Goal: Task Accomplishment & Management: Complete application form

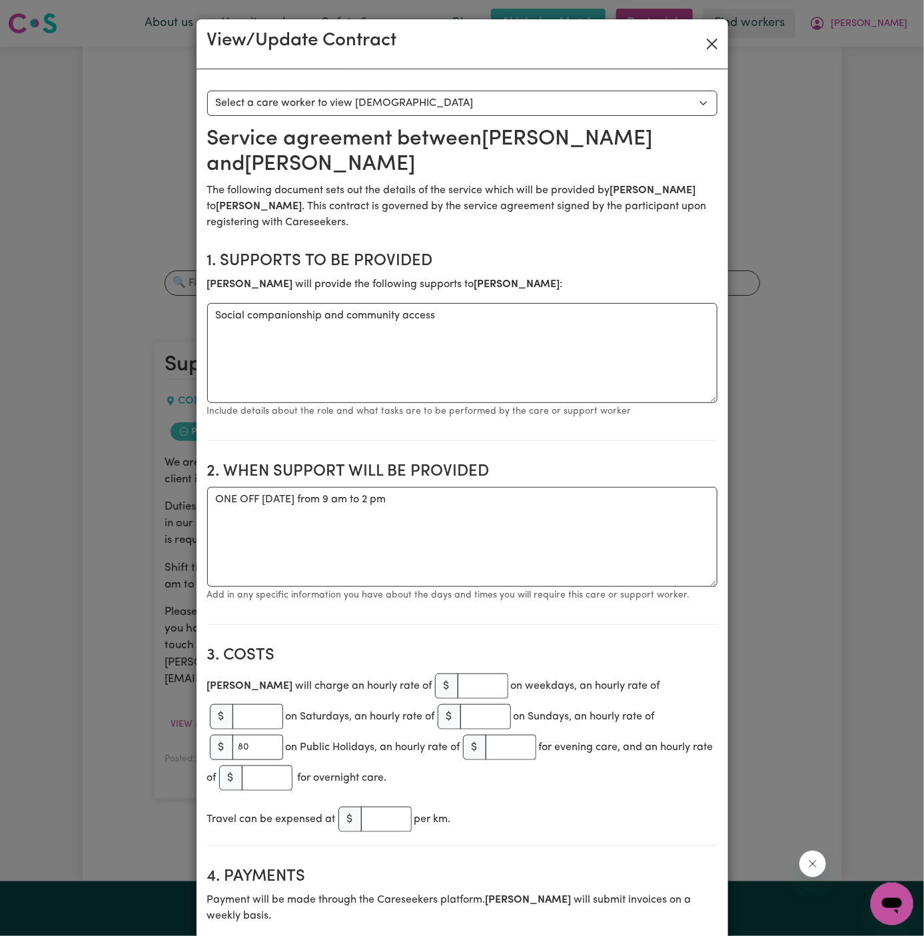
scroll to position [13, 0]
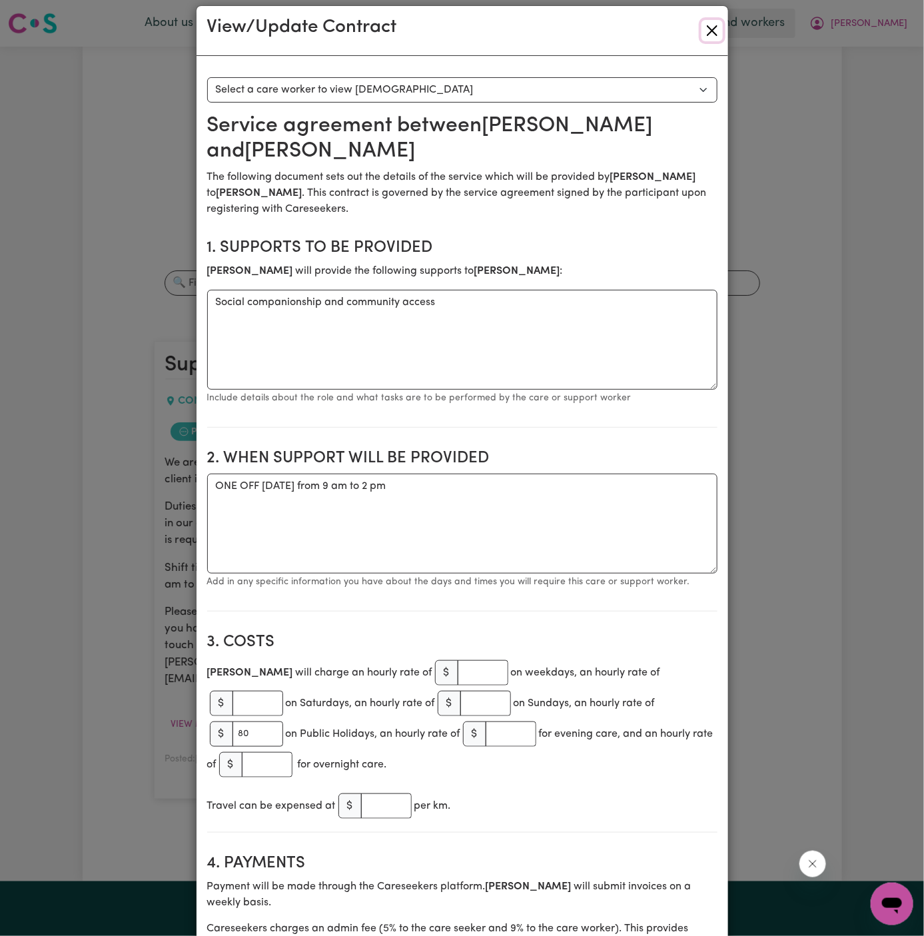
click at [710, 30] on button "Close" at bounding box center [712, 30] width 21 height 21
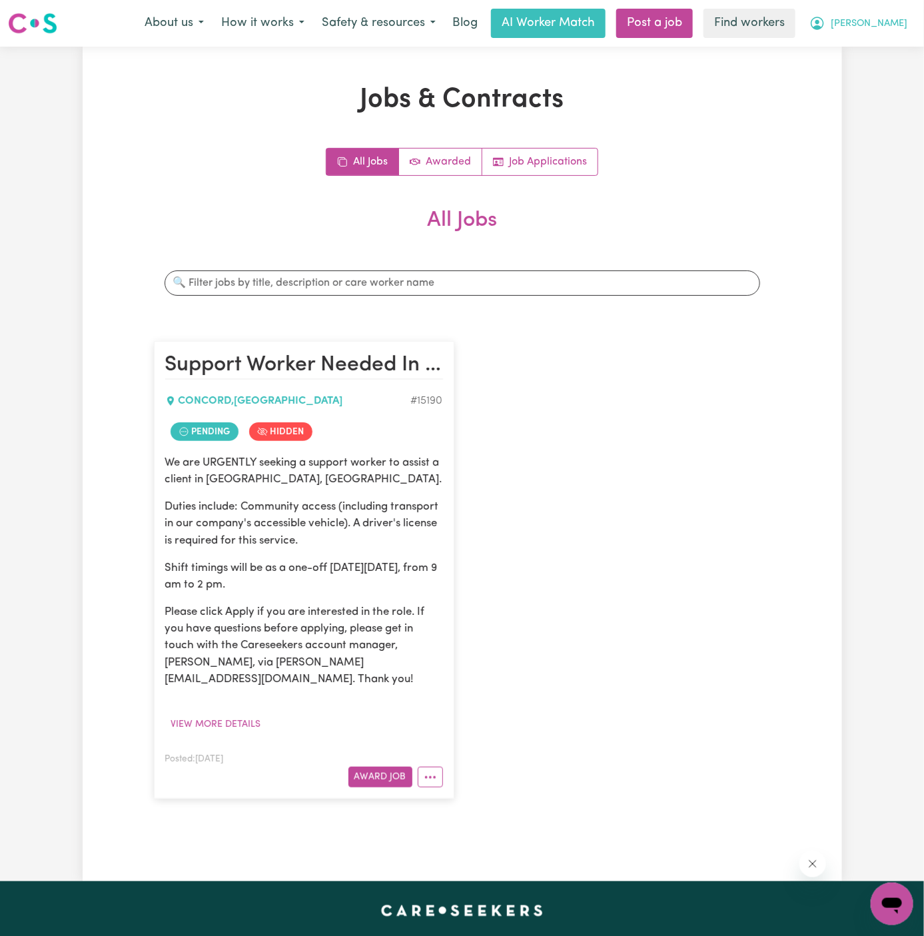
click at [896, 17] on span "[PERSON_NAME]" at bounding box center [869, 24] width 77 height 15
click at [893, 81] on link "Logout" at bounding box center [862, 76] width 105 height 25
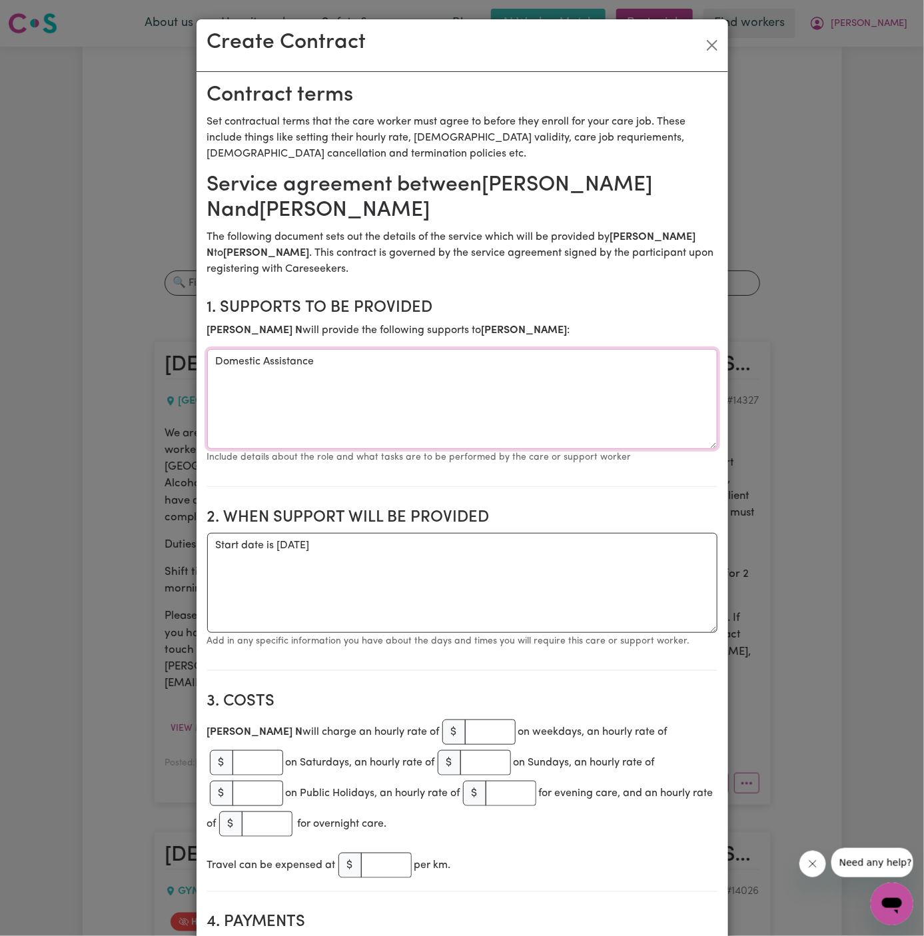
click at [464, 357] on textarea "Domestic Assistance" at bounding box center [462, 399] width 510 height 100
click at [490, 533] on textarea "Start date is Tuesday 14 October 2025" at bounding box center [462, 583] width 510 height 100
click at [488, 533] on textarea "Start date is Tuesday 14 October 2025" at bounding box center [462, 583] width 510 height 100
click at [253, 550] on textarea "Start date is Tuesday 14 October 2025 Foprtni" at bounding box center [462, 583] width 510 height 100
paste textarea "9:30-11:30 AM"
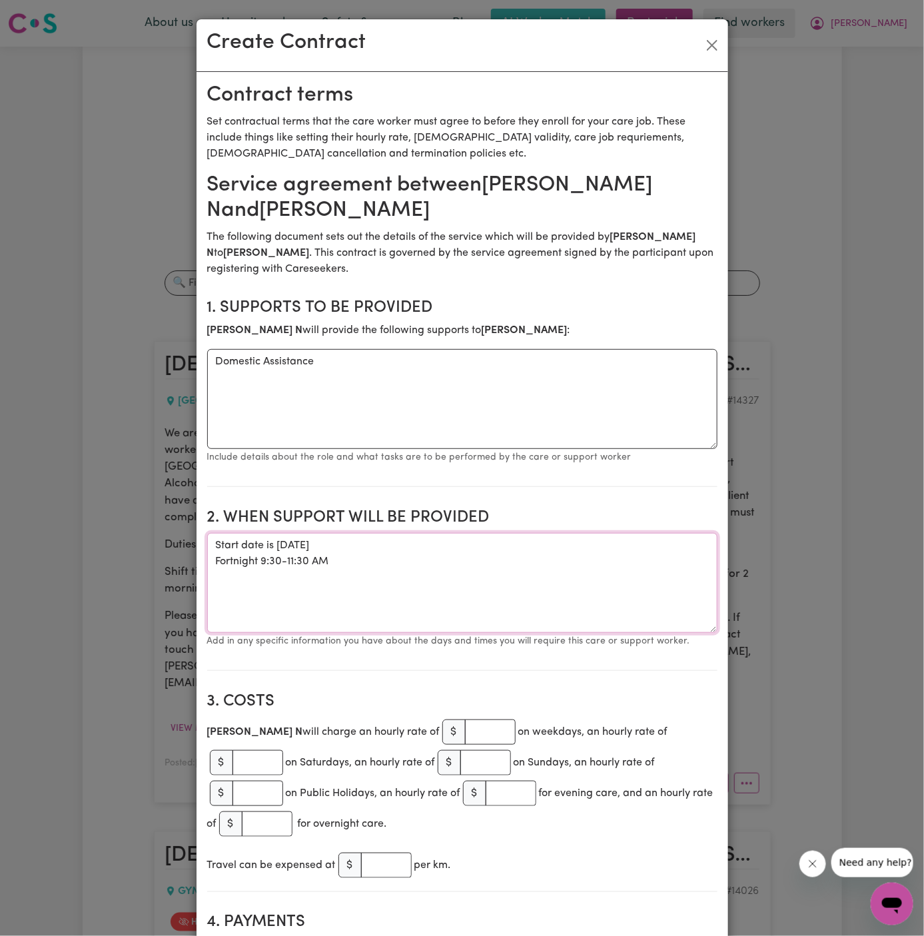
click at [284, 535] on textarea "Start date is Tuesday 14 October 2025 Fortnight 9:30-11:30 AM" at bounding box center [462, 583] width 510 height 100
click at [263, 534] on textarea "Start date is Tuesday 14 October 2025 Fortnight 9:30 to 11:30 AM" at bounding box center [462, 583] width 510 height 100
click at [256, 533] on textarea "Start date is Tuesday 14 October 2025 Fortnight from 9:30 to 11:30 AM" at bounding box center [462, 583] width 510 height 100
click at [384, 554] on textarea "Start date is Tuesday 14 October 2025 Fortnight Tuesday from 9:30 to 11:30 AM" at bounding box center [462, 583] width 510 height 100
click at [478, 540] on textarea "Start date is Tuesday 14 October 2025 Fortnight Tuesday from 9:30 to 11:30 AM" at bounding box center [462, 583] width 510 height 100
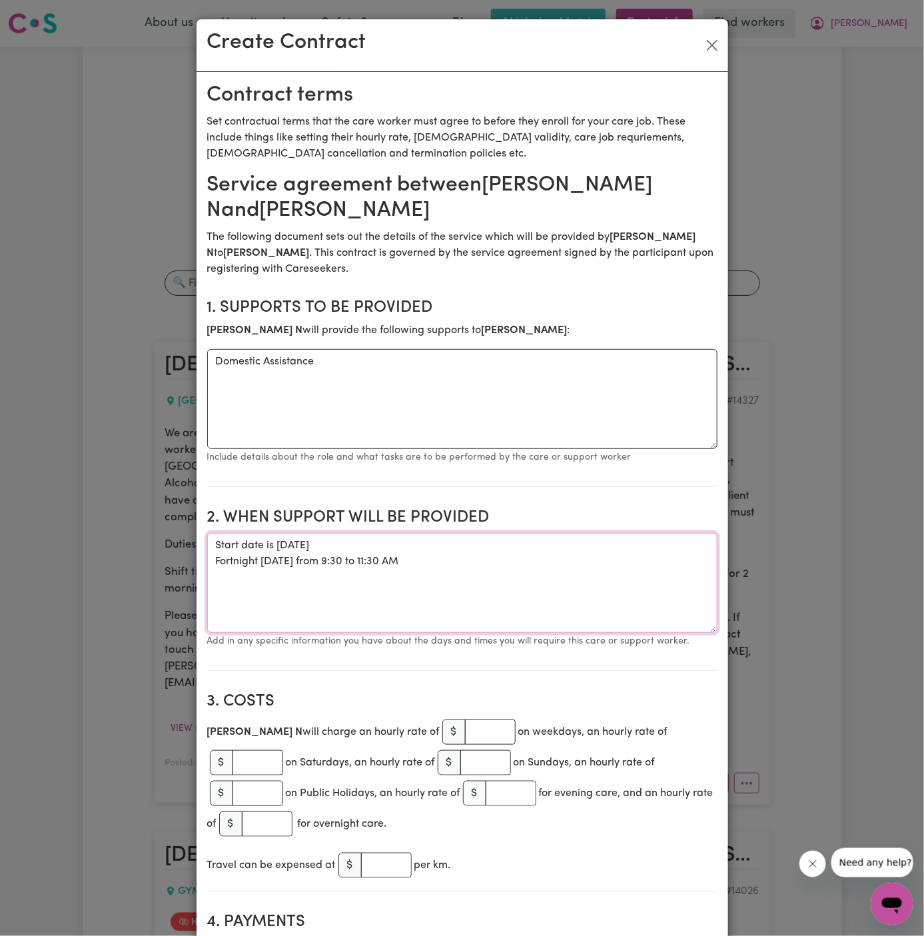
click at [279, 533] on textarea "Start date is Tuesday 14 October 2025 Fortnight Tuesday from 9:30 to 11:30 AM" at bounding box center [462, 583] width 510 height 100
click at [407, 541] on textarea "Start date is Tuesday, 14 October 2025 Fortnight Tuesday from 9:30 to 11:30 AM" at bounding box center [462, 583] width 510 height 100
type textarea "Start date is Tuesday, 14 October 2025 Fortnight Tuesday from 9:30 to 11:30 AM"
click at [465, 720] on input "number" at bounding box center [490, 732] width 51 height 25
type input "55"
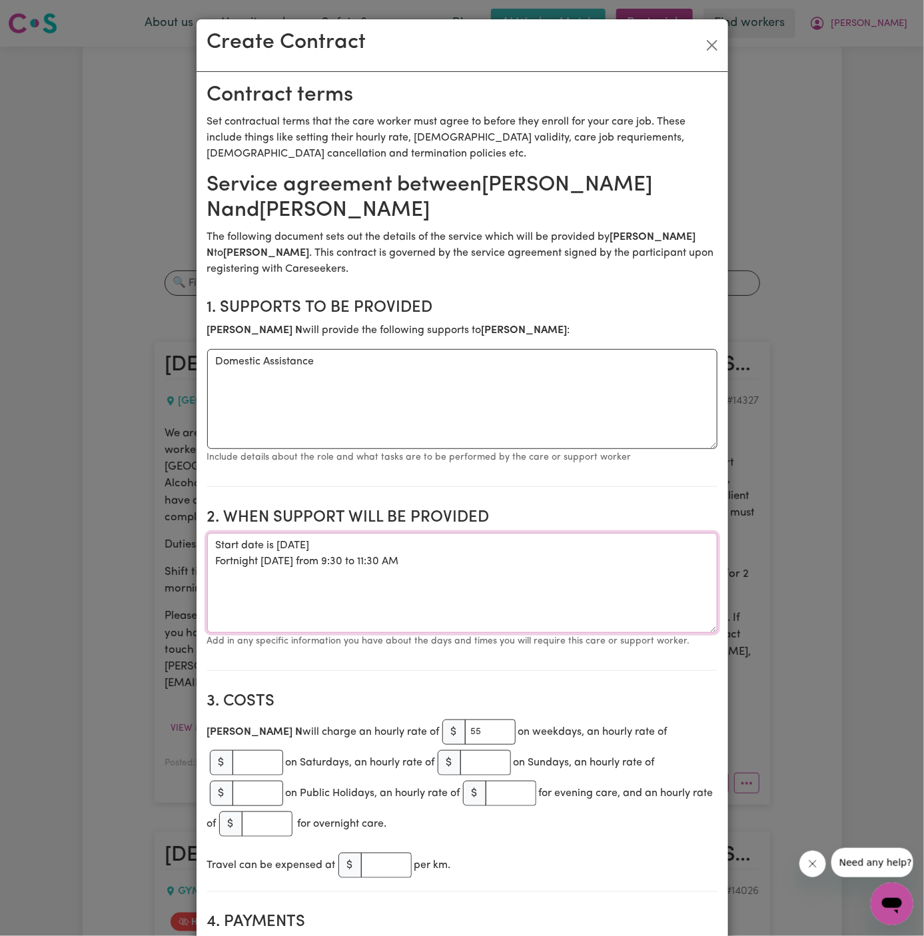
click at [629, 600] on textarea "Start date is Tuesday, 14 October 2025 Fortnight Tuesday from 9:30 to 11:30 AM" at bounding box center [462, 583] width 510 height 100
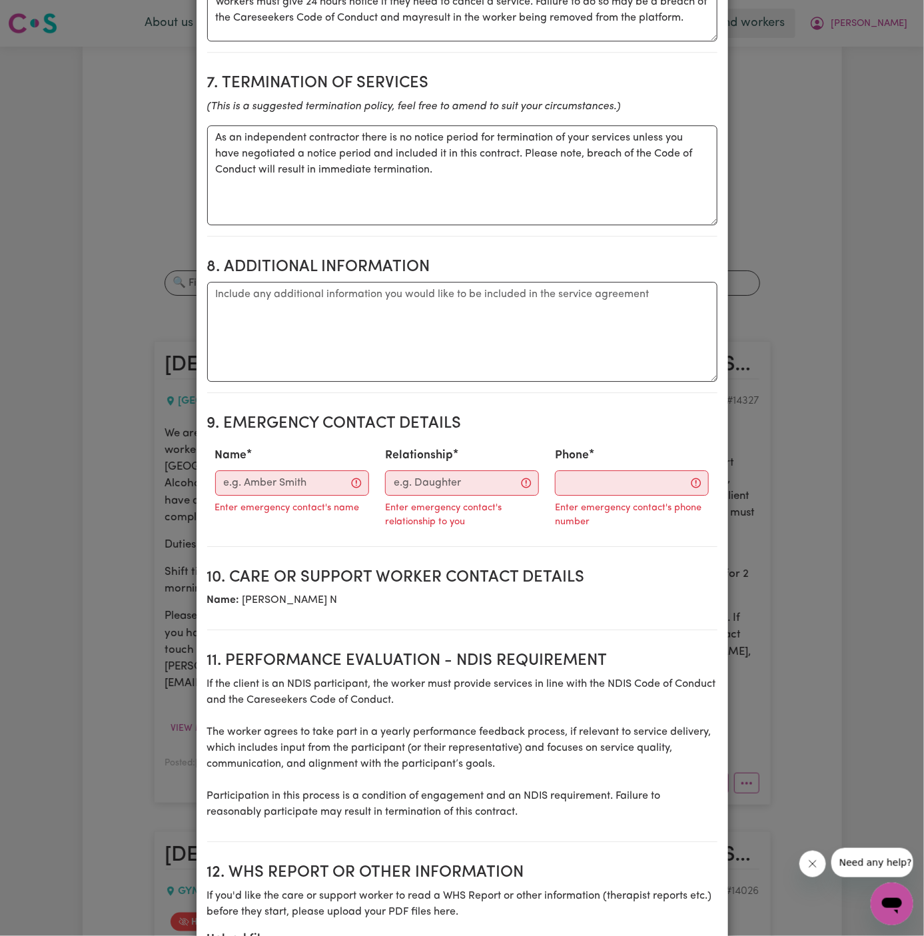
scroll to position [1385, 0]
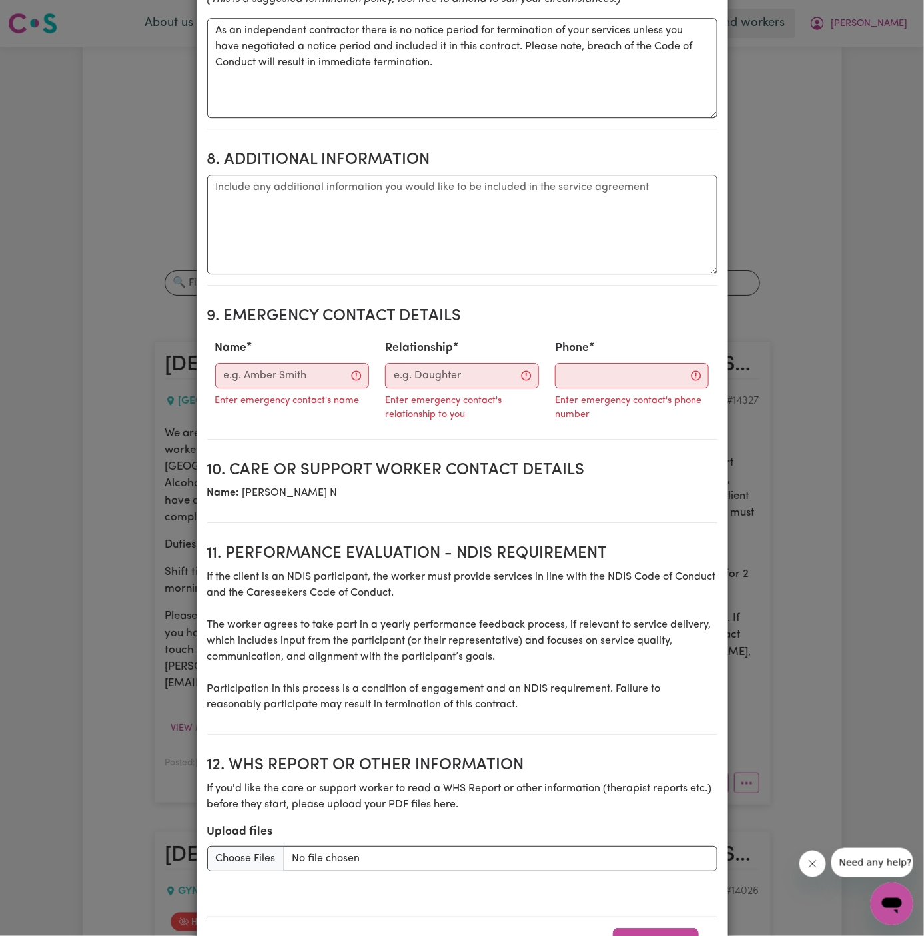
type textarea "Start date is Tuesday, 14 October 2025 Fortnight Tuesday from 9:30 to 11:30 AMC…"
click at [247, 175] on textarea "Additional information" at bounding box center [462, 225] width 510 height 100
paste textarea "25A Walker Avenue Suburb GYMEA, New South Wales"
drag, startPoint x: 256, startPoint y: 142, endPoint x: 446, endPoint y: 125, distance: 190.6
click at [446, 175] on textarea "Client's Address: 25A Walker Avenue Suburb GYMEA, New South Wales" at bounding box center [462, 225] width 510 height 100
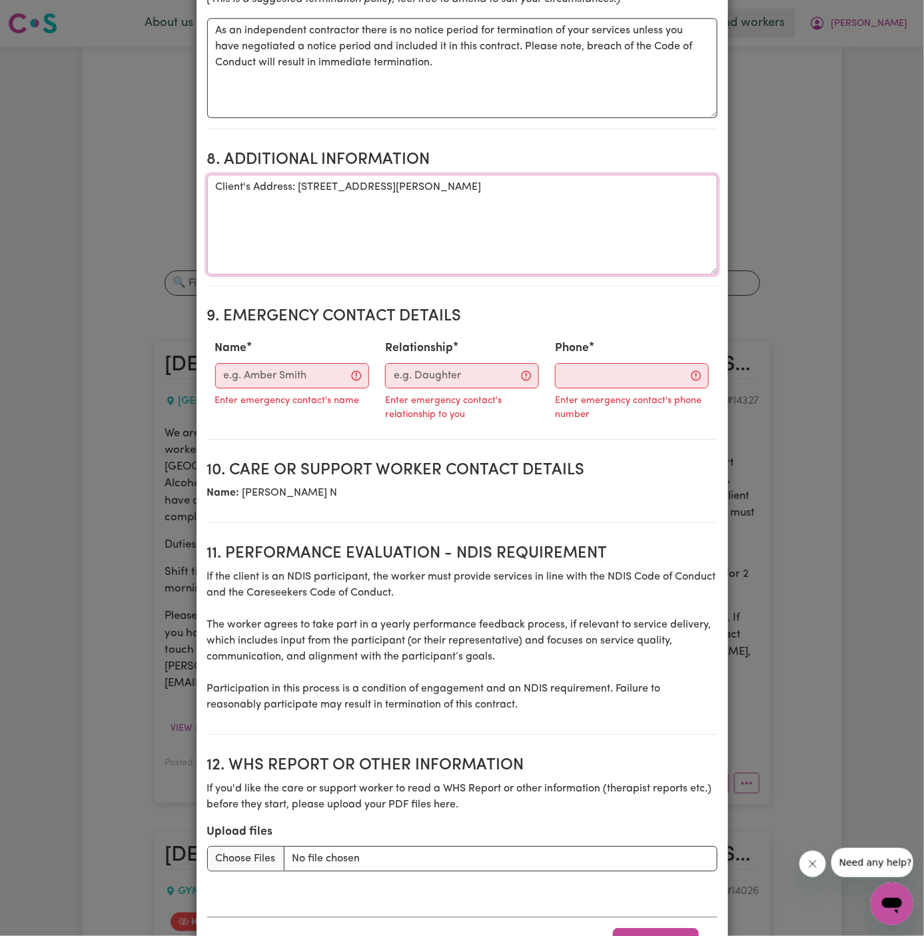
click at [542, 175] on textarea "Client's Address: 25A Walker Avenue, GYMEA, New South Wales" at bounding box center [462, 225] width 510 height 100
type textarea "Client's Address: 25A Walker Avenue, GYMEA, New South Wales"
click at [289, 363] on input "Name" at bounding box center [292, 375] width 154 height 25
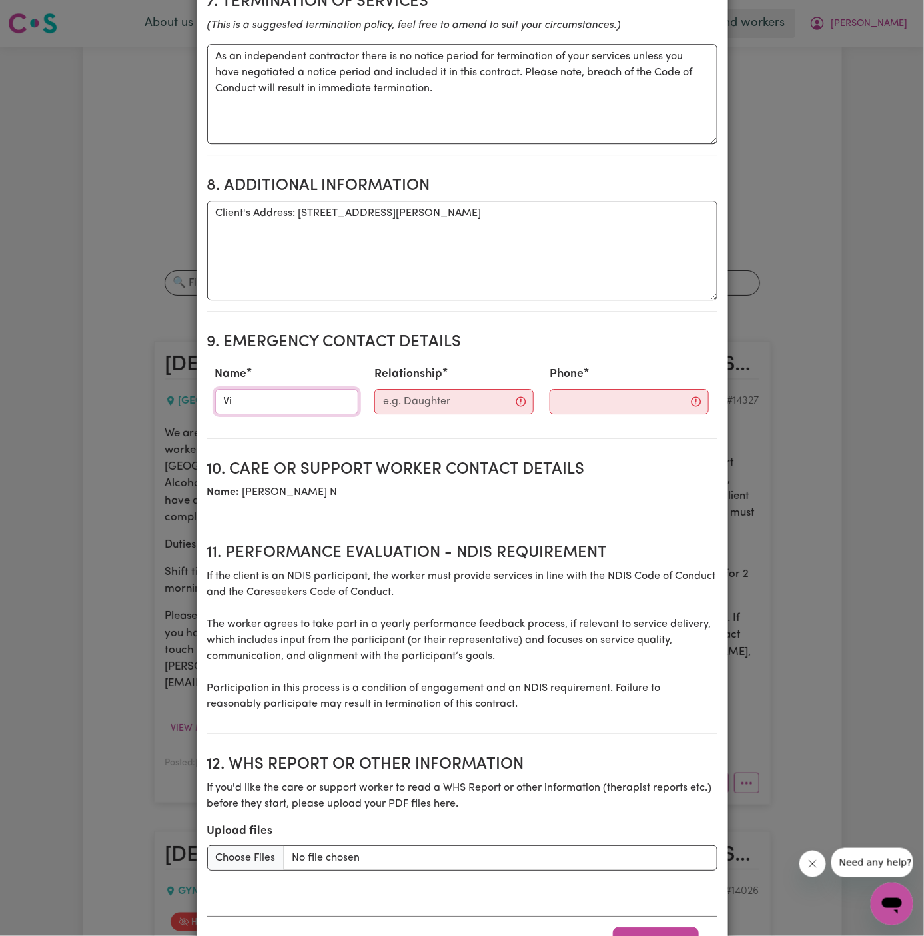
type input "Vitality Club"
click at [412, 389] on input "Relationship" at bounding box center [453, 401] width 159 height 25
type input "Case Manager"
click at [574, 361] on section "9. Emergency Contact Details Name Vitality Club Relationship Case Manager Phone" at bounding box center [462, 381] width 510 height 116
click at [574, 389] on input "Phone" at bounding box center [618, 401] width 161 height 25
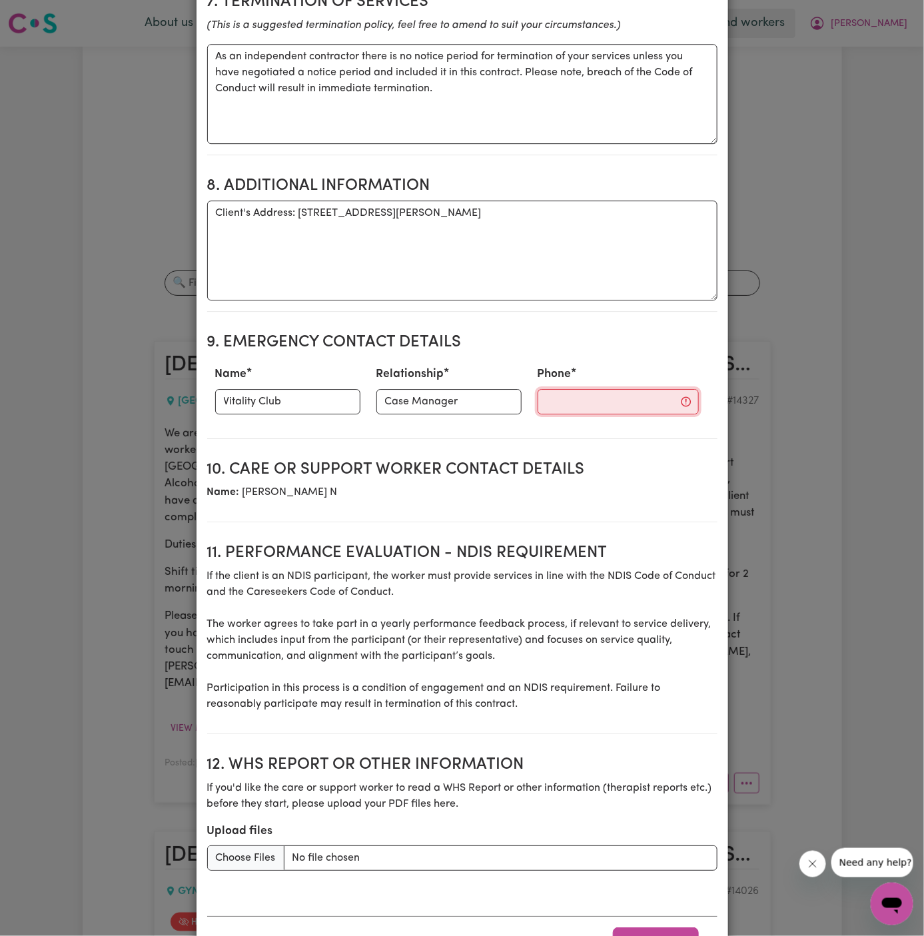
click at [574, 389] on input "Phone" at bounding box center [618, 401] width 161 height 25
paste input "281032037"
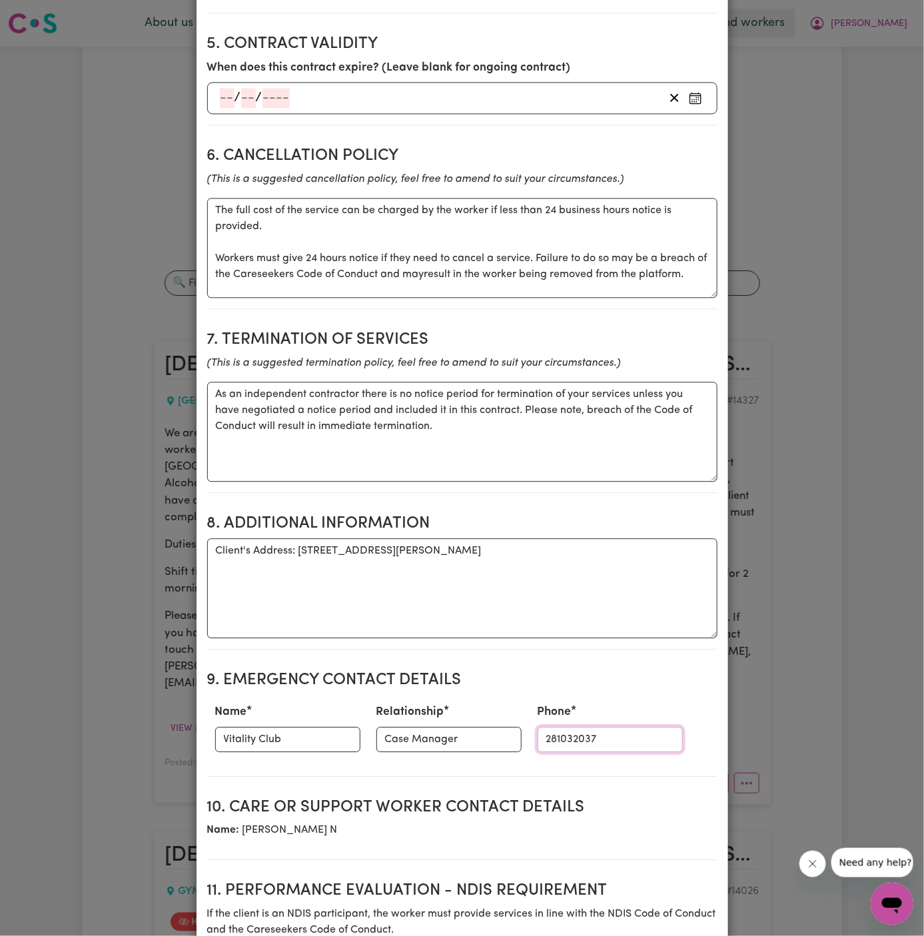
scroll to position [992, 0]
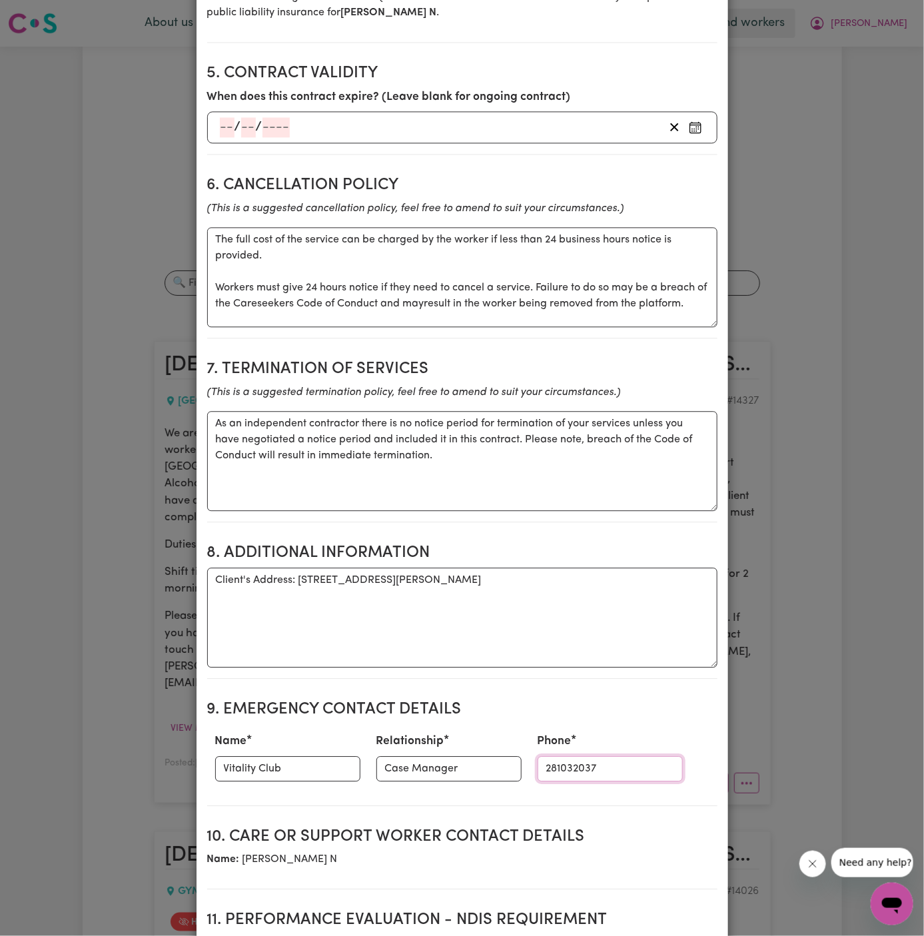
type input "281032037"
click at [519, 436] on textarea "As an independent contractor there is no notice period for termination of your …" at bounding box center [462, 461] width 510 height 100
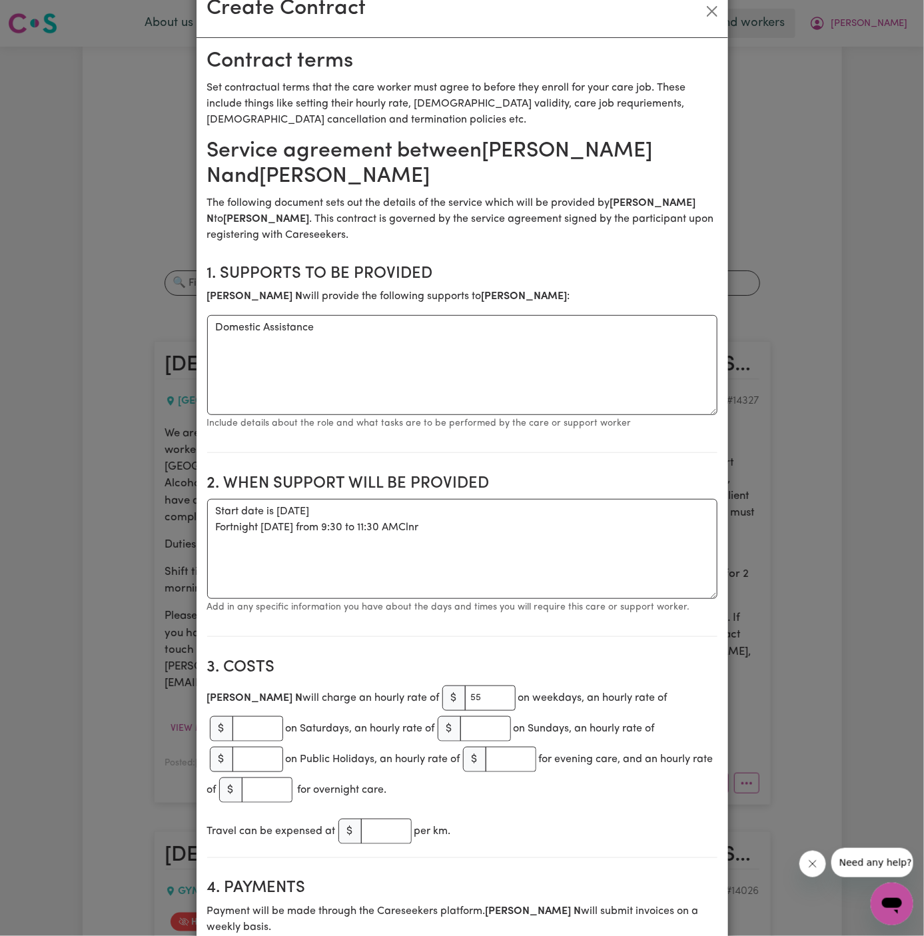
scroll to position [0, 0]
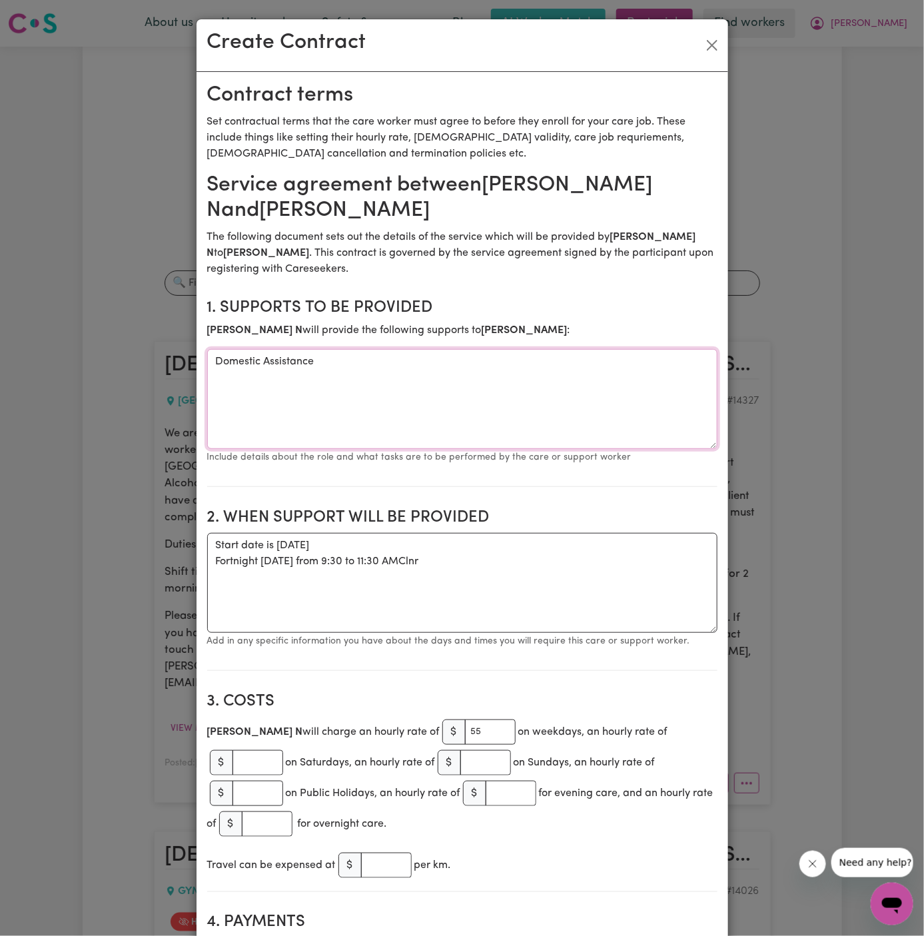
click at [551, 413] on textarea "Domestic Assistance" at bounding box center [462, 399] width 510 height 100
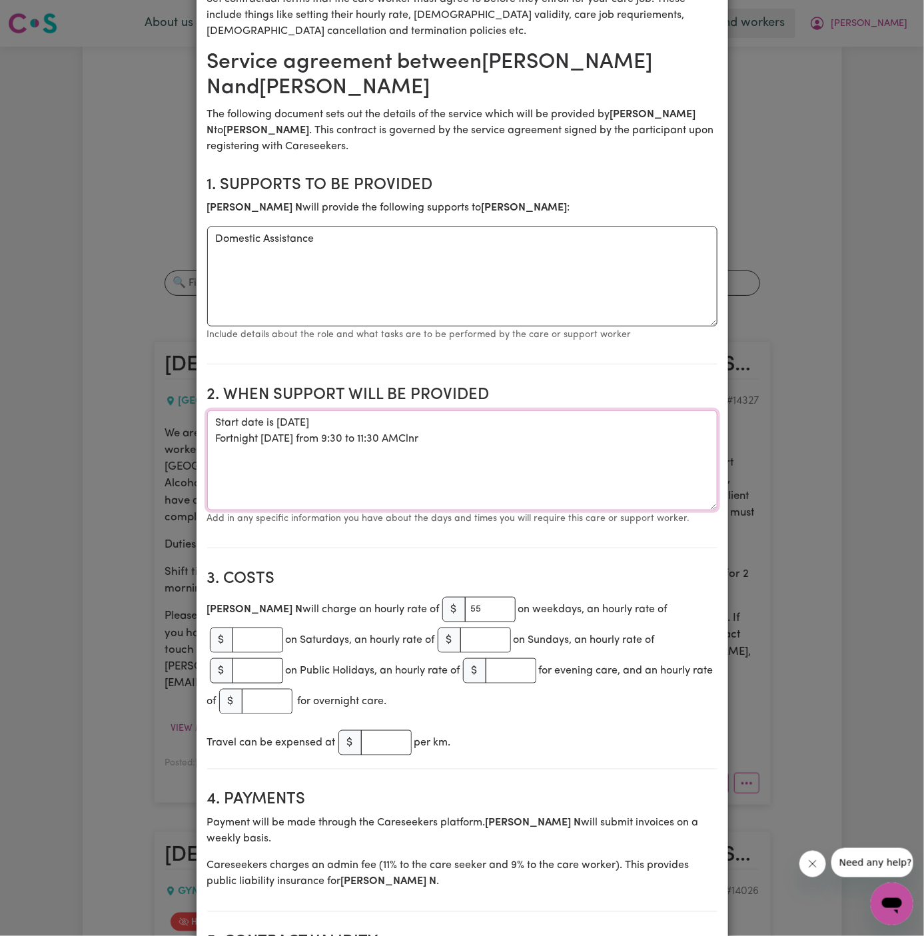
click at [460, 410] on textarea "Start date is Tuesday, 14 October 2025 Fortnight Tuesday from 9:30 to 11:30 AMC…" at bounding box center [462, 460] width 510 height 100
click at [506, 467] on textarea "Start date is Tuesday, 14 October 2025 Fortnight Tuesday from 9:30 to 11:30 AM" at bounding box center [462, 460] width 510 height 100
click at [353, 410] on textarea "Start date is Tuesday, 14 October 2025 Fortnight Tuesday from 9:30 to 11:30 AM" at bounding box center [462, 460] width 510 height 100
click at [489, 470] on textarea "Start date is Tuesday, 14 October 2025 Fortnight Tuesday from 9:30 AM to 11:30 …" at bounding box center [462, 460] width 510 height 100
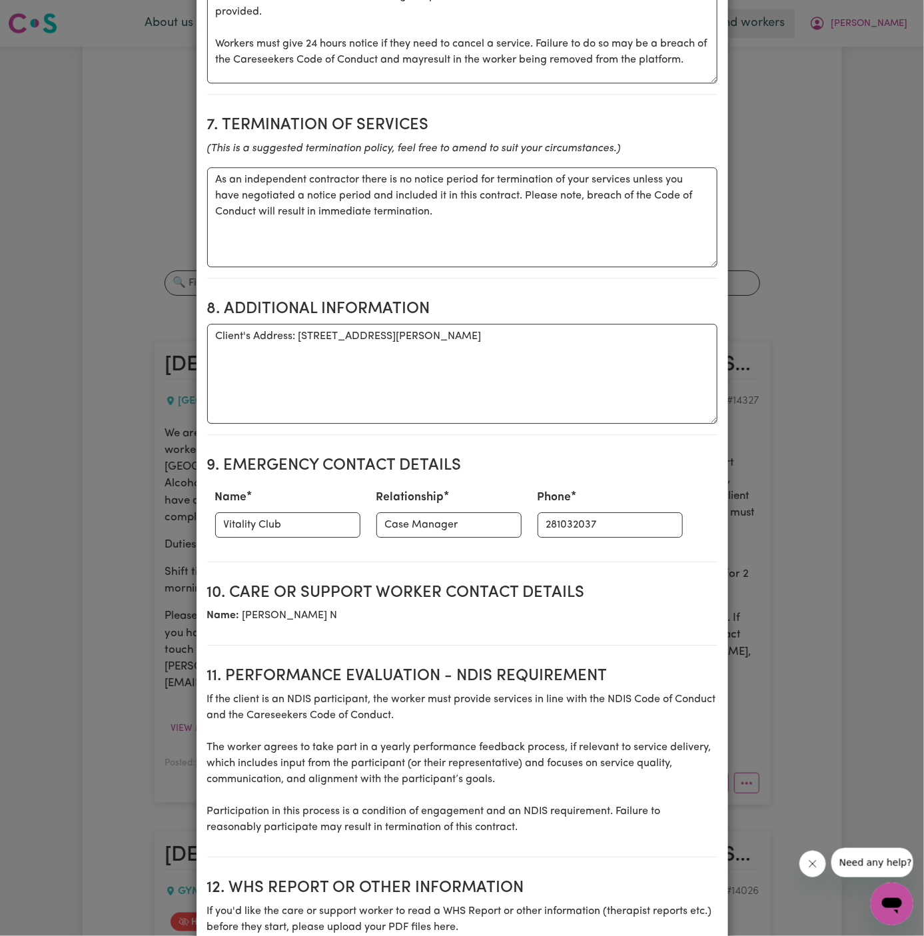
scroll to position [1359, 0]
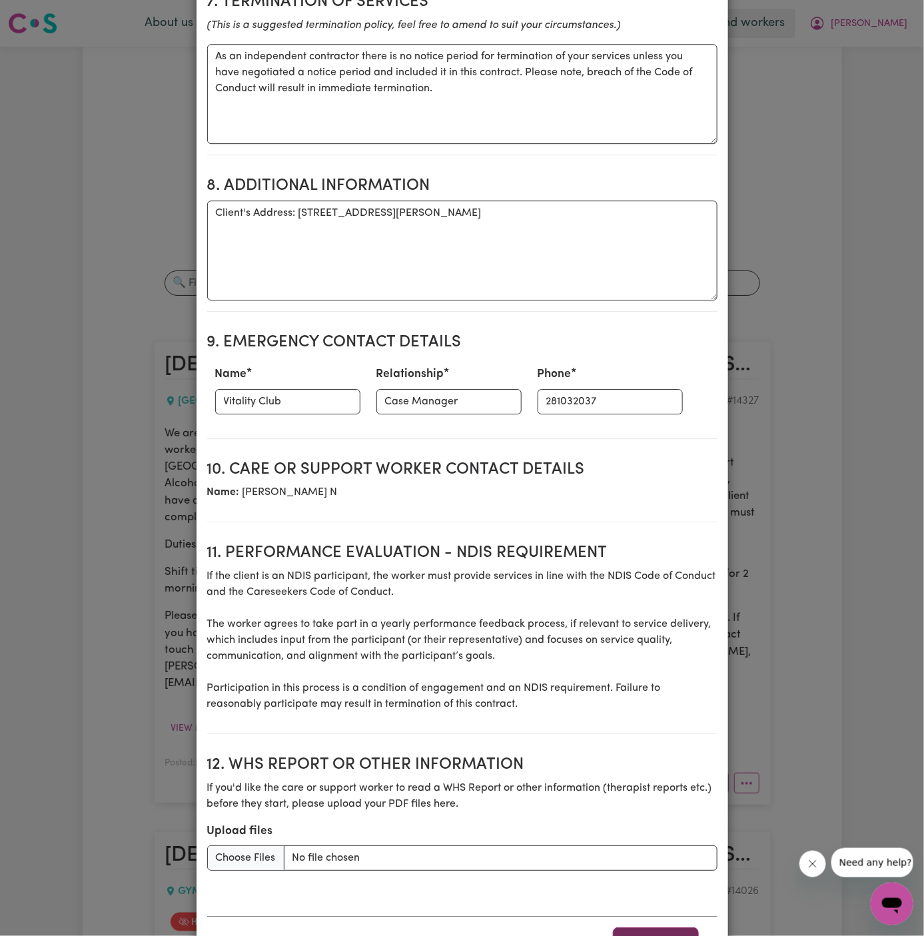
type textarea "Start date is Tuesday, 14 October 2025 Fortnight Tuesday from 9:30 AM to 11:30 …"
click at [656, 928] on button "Award Job" at bounding box center [656, 942] width 86 height 29
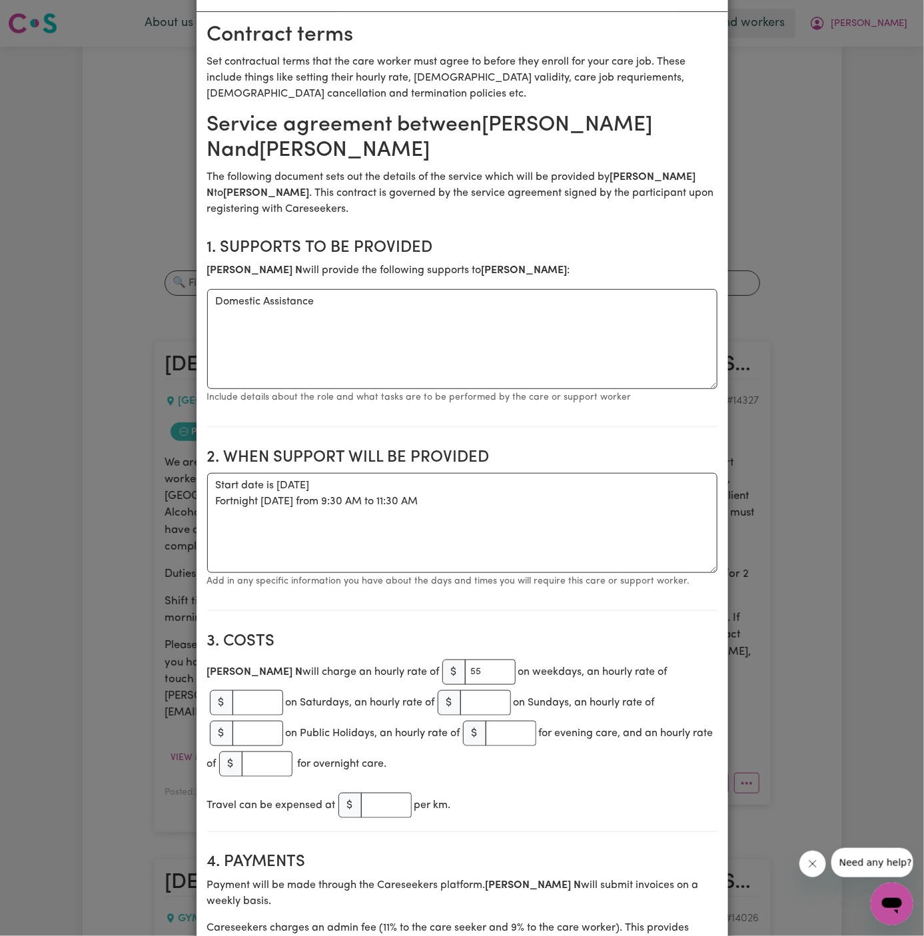
scroll to position [0, 0]
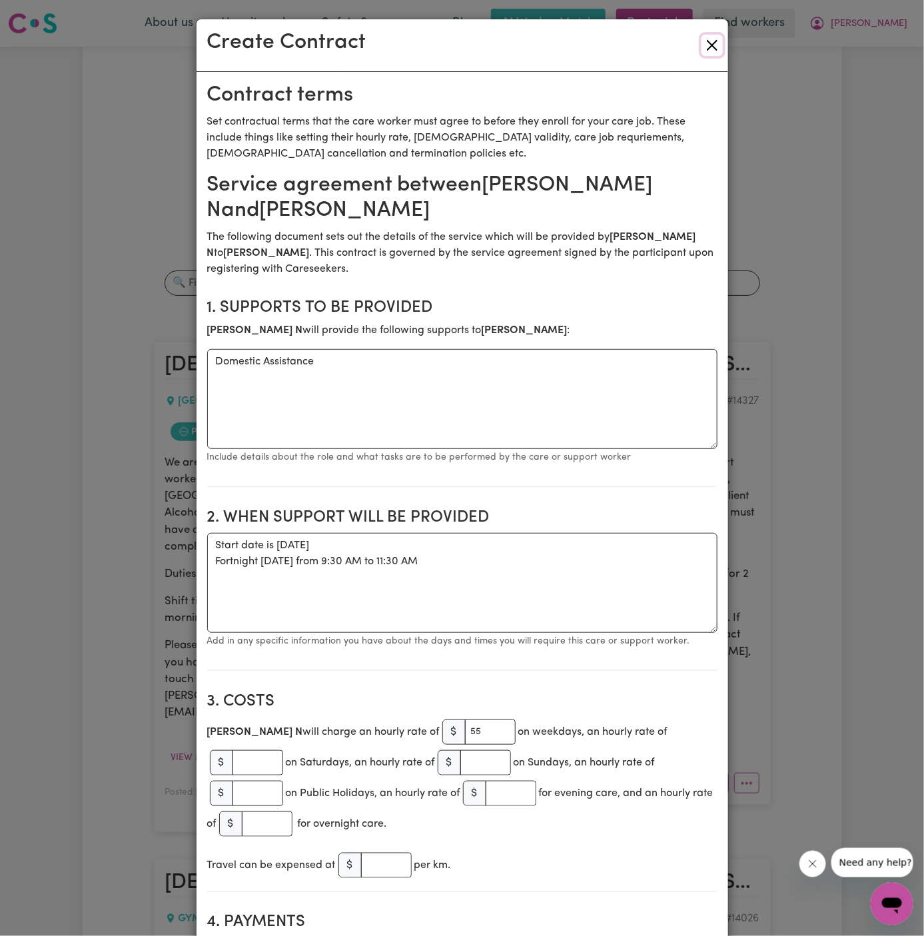
click at [708, 43] on button "Close" at bounding box center [712, 45] width 21 height 21
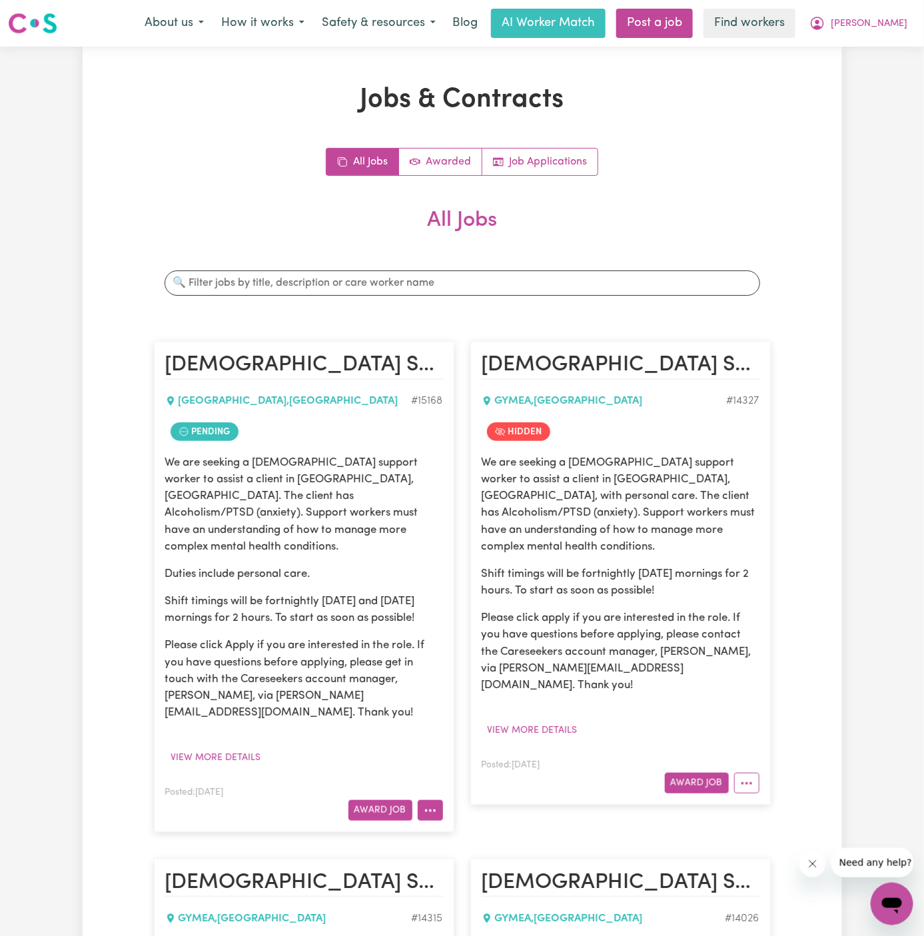
click at [434, 800] on button "More options" at bounding box center [430, 810] width 25 height 21
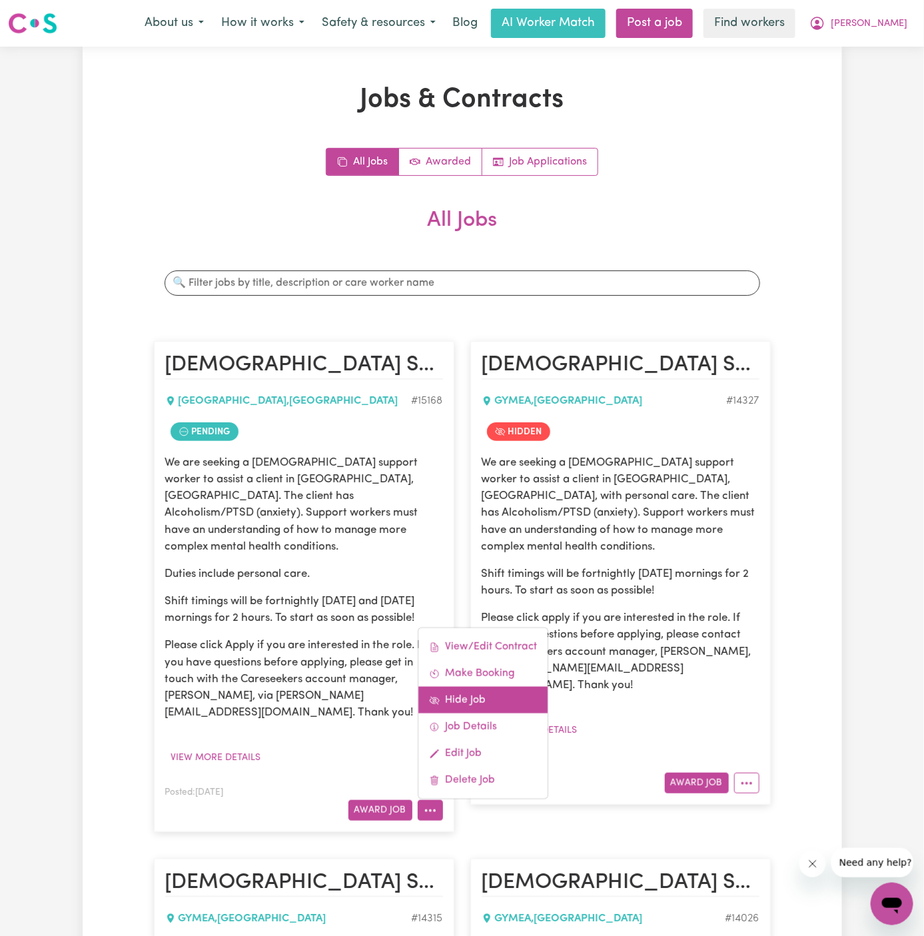
click at [474, 687] on link "Hide Job" at bounding box center [482, 700] width 129 height 27
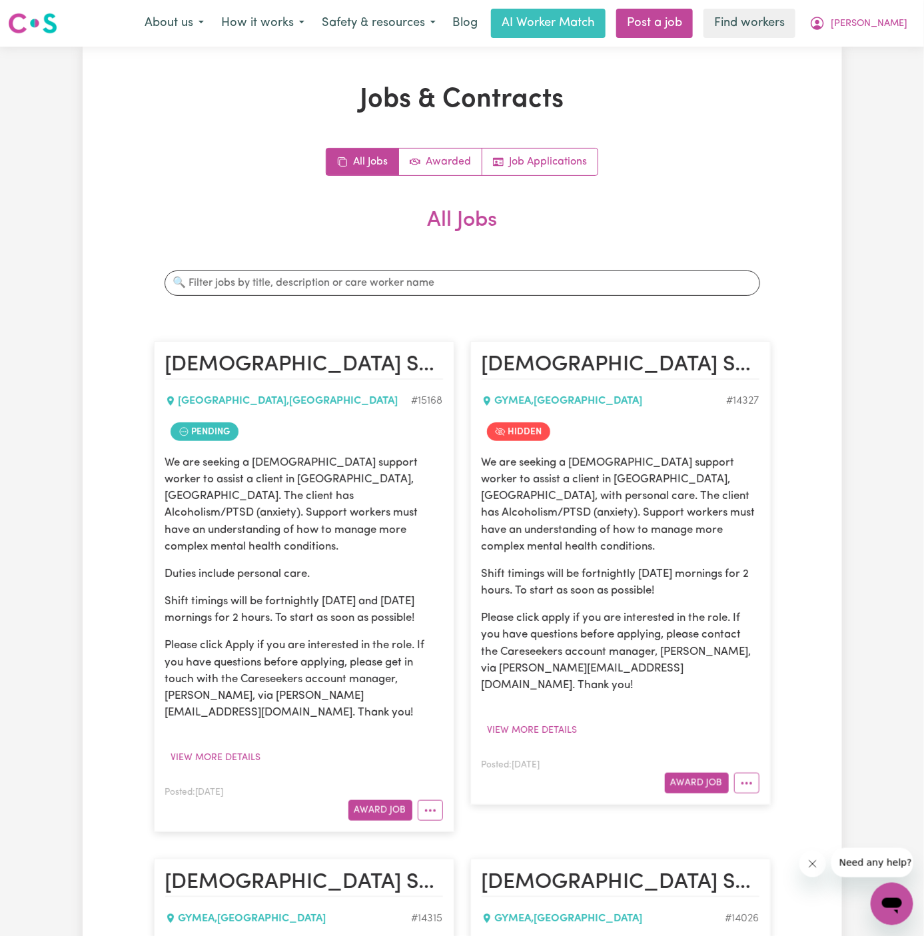
click at [435, 784] on div "Posted: Sep 29, 2025 Award Job View/Edit Contract Make Booking Hide Job Job Det…" at bounding box center [304, 802] width 278 height 37
click at [433, 800] on button "More options" at bounding box center [430, 810] width 25 height 21
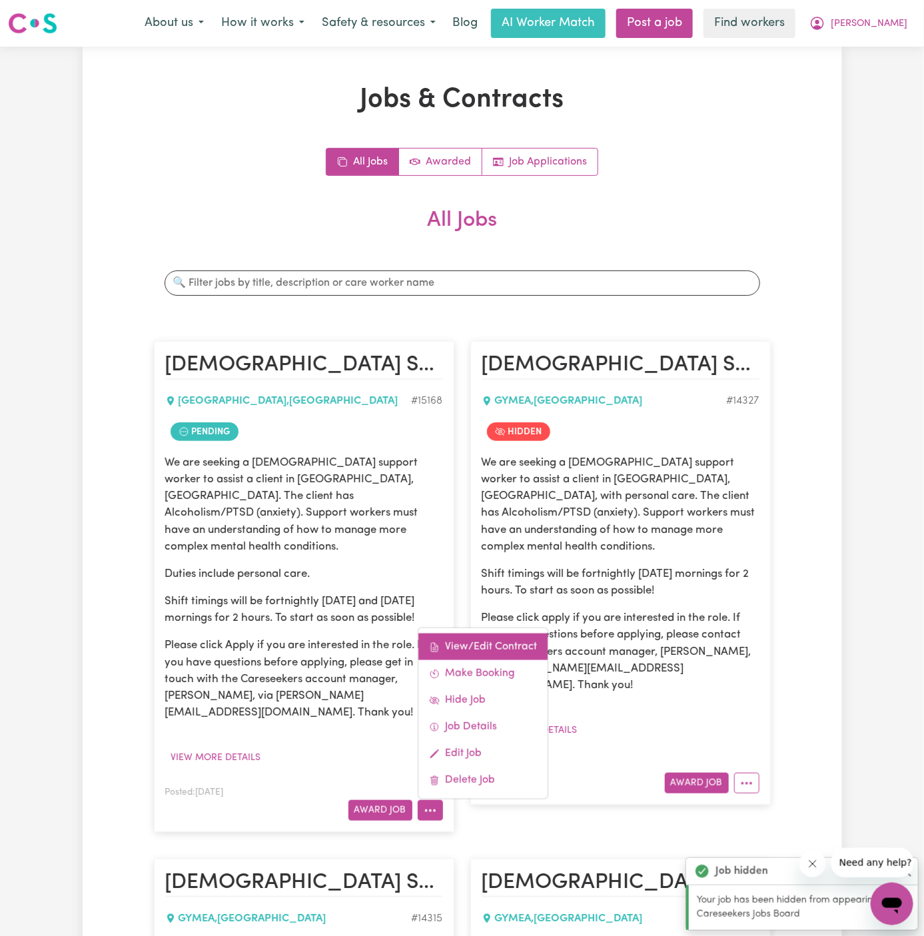
click at [484, 634] on link "View/Edit Contract" at bounding box center [482, 647] width 129 height 27
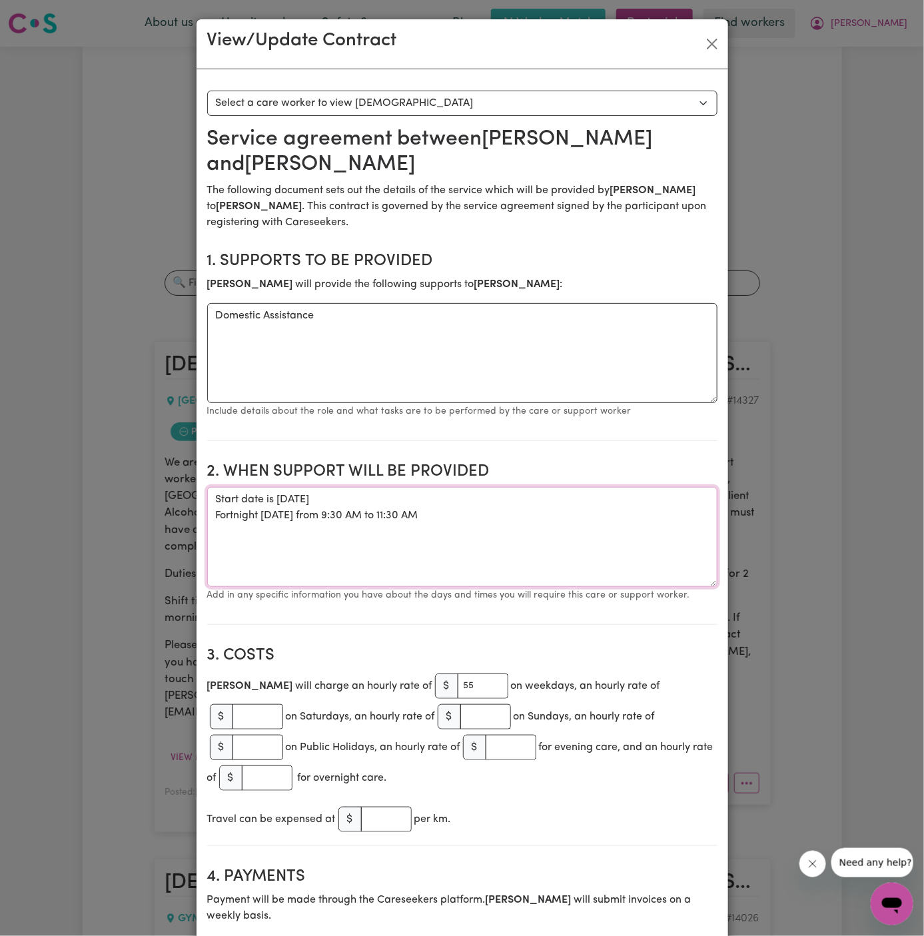
drag, startPoint x: 475, startPoint y: 484, endPoint x: 195, endPoint y: 465, distance: 281.2
click at [195, 465] on div "View/Update Contract Select a contract to view Select a care worker to view con…" at bounding box center [462, 468] width 924 height 936
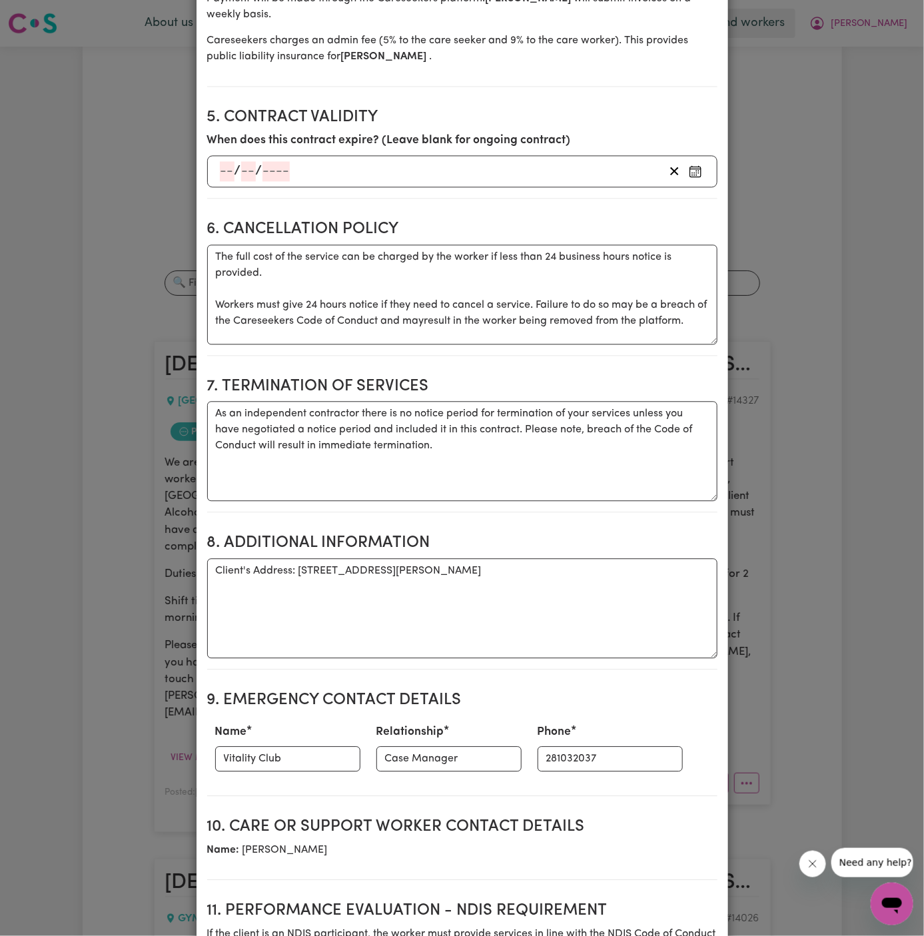
scroll to position [1068, 0]
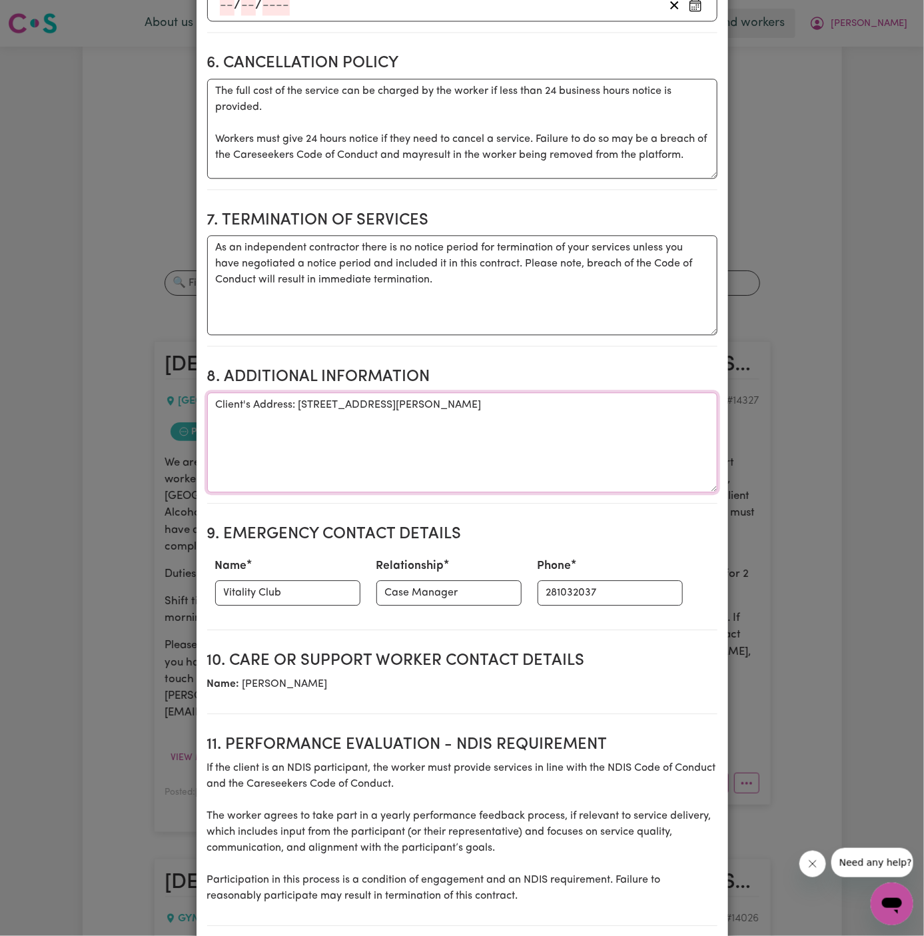
click at [332, 392] on textarea "Client's Address: 25A Walker Avenue, GYMEA, New South Wales" at bounding box center [462, 442] width 510 height 100
drag, startPoint x: 298, startPoint y: 349, endPoint x: 657, endPoint y: 345, distance: 359.2
click at [657, 392] on textarea "Client's Address: 25A Walker Avenue, GYMEA, New South Wales" at bounding box center [462, 442] width 510 height 100
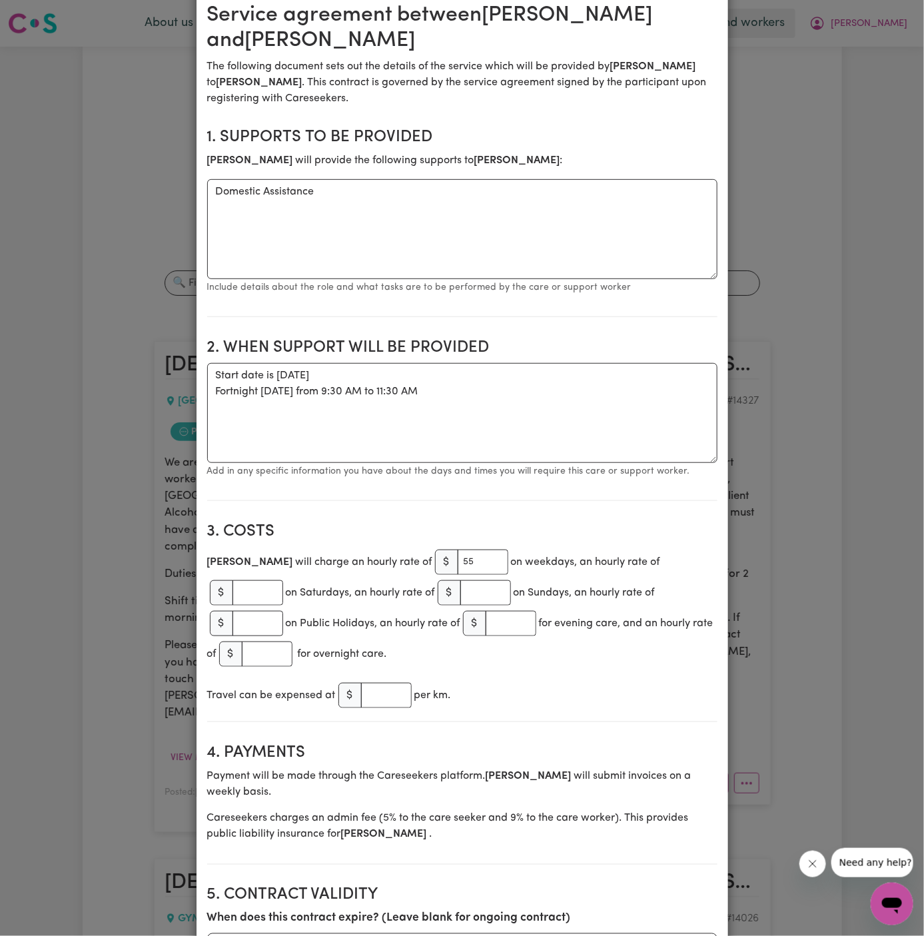
scroll to position [0, 0]
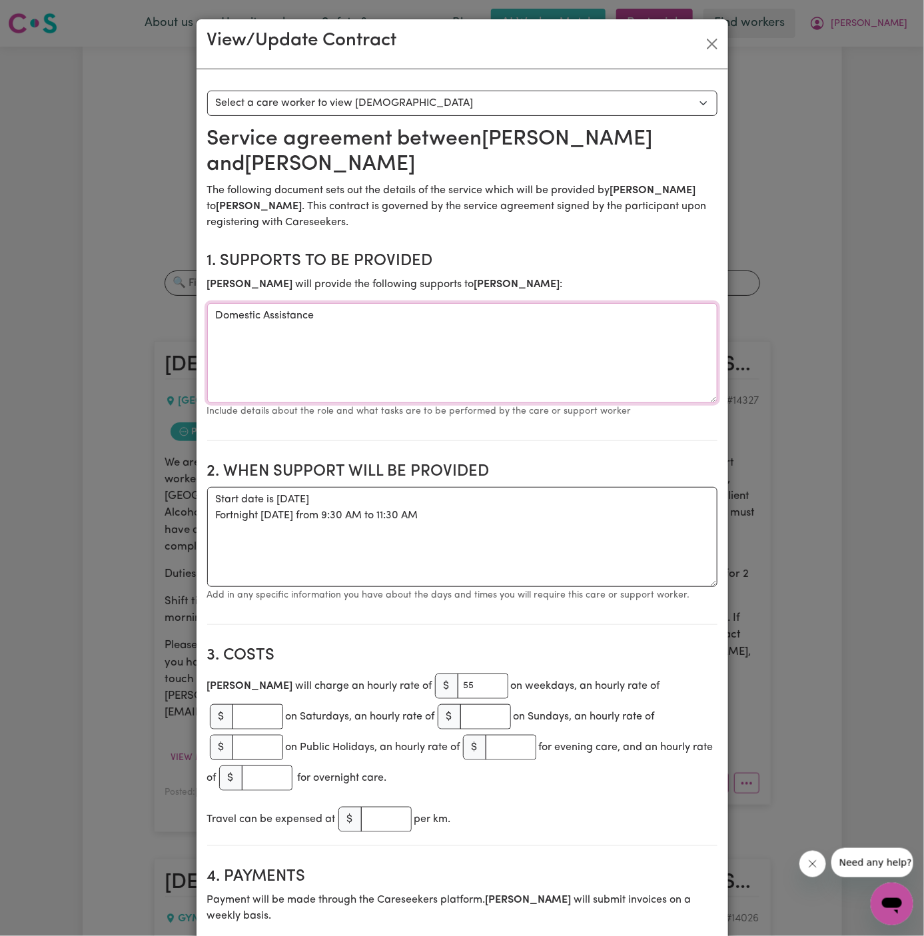
click at [291, 303] on textarea "Domestic Assistance" at bounding box center [462, 353] width 510 height 100
click at [560, 303] on textarea "Domestic Assistance" at bounding box center [462, 353] width 510 height 100
click at [562, 303] on textarea "Domestic Assistance" at bounding box center [462, 353] width 510 height 100
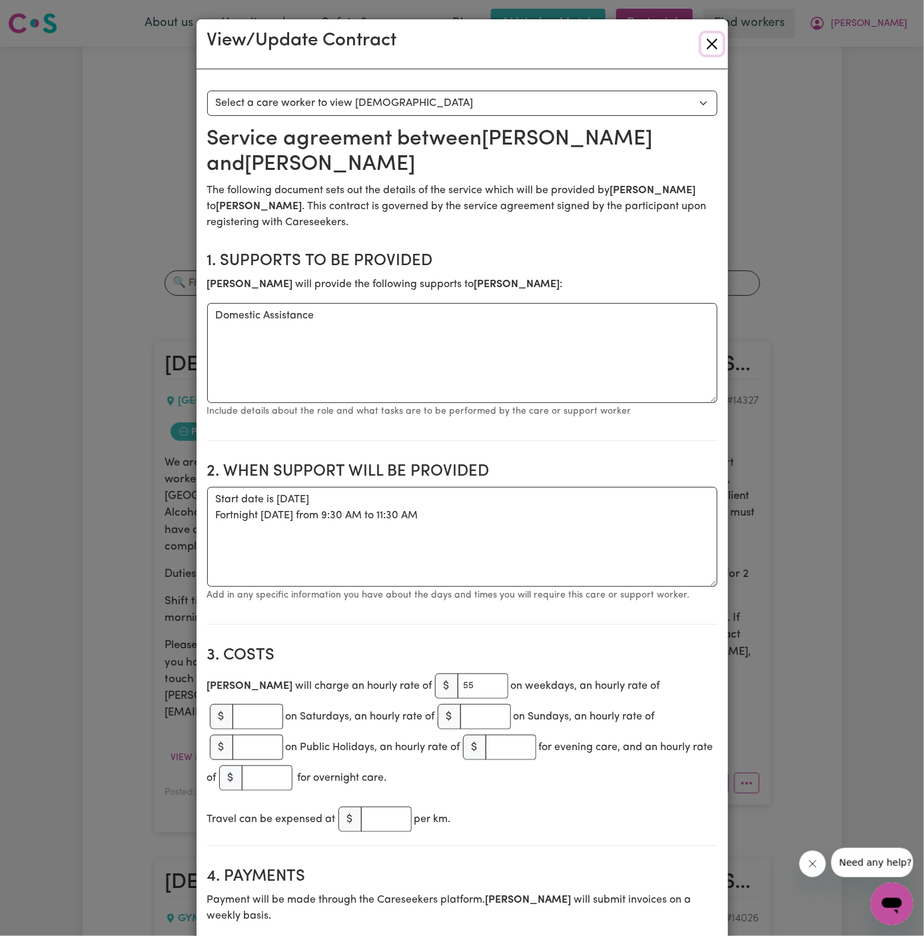
click at [716, 41] on button "Close" at bounding box center [712, 43] width 21 height 21
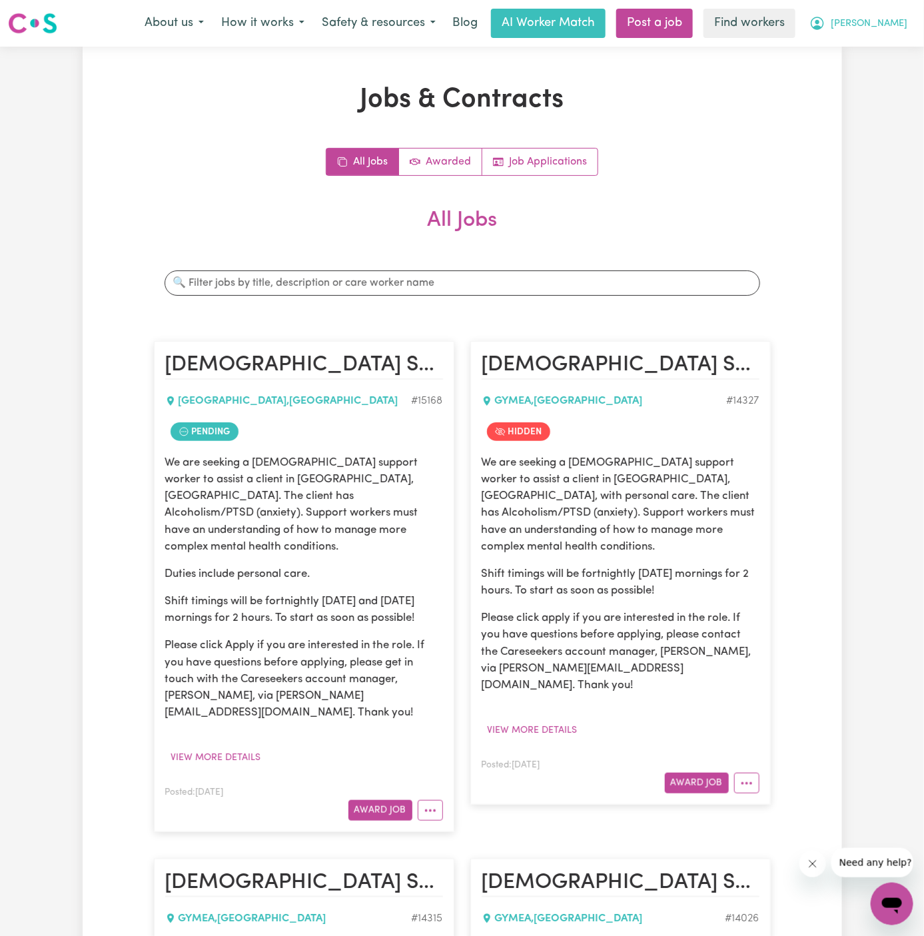
click at [895, 26] on span "David" at bounding box center [869, 24] width 77 height 15
click at [870, 78] on link "Logout" at bounding box center [862, 76] width 105 height 25
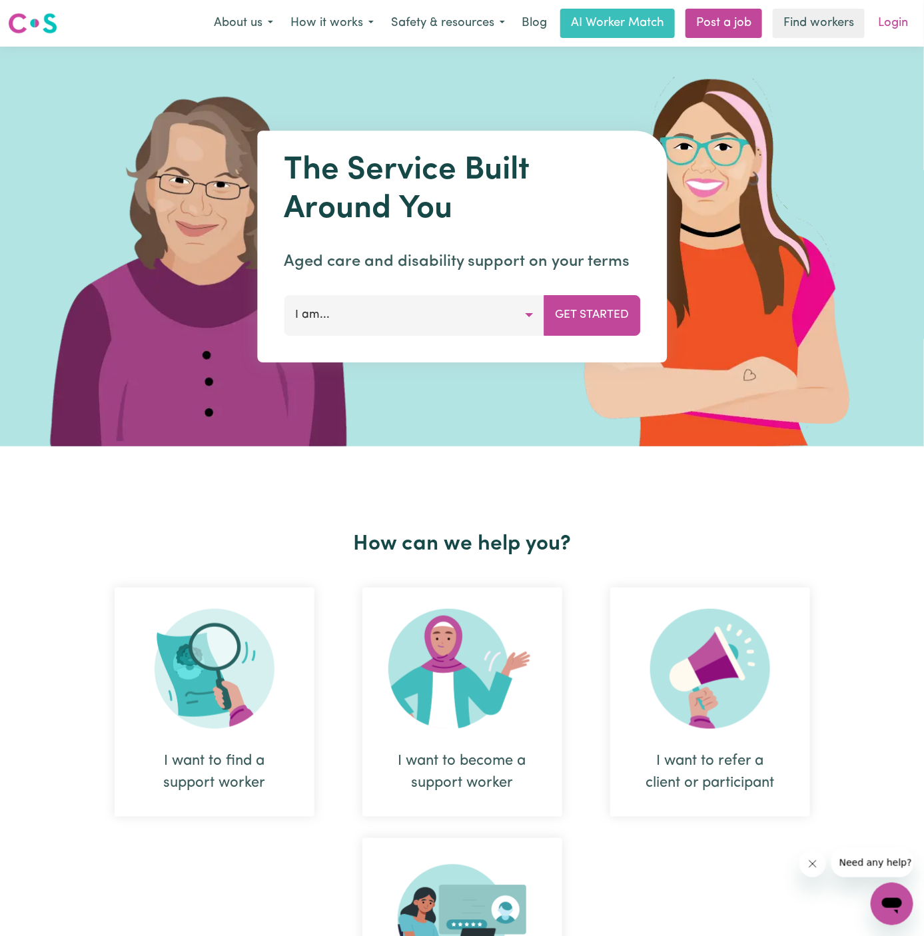
click at [898, 16] on link "Login" at bounding box center [893, 23] width 46 height 29
